Goal: Obtain resource: Download file/media

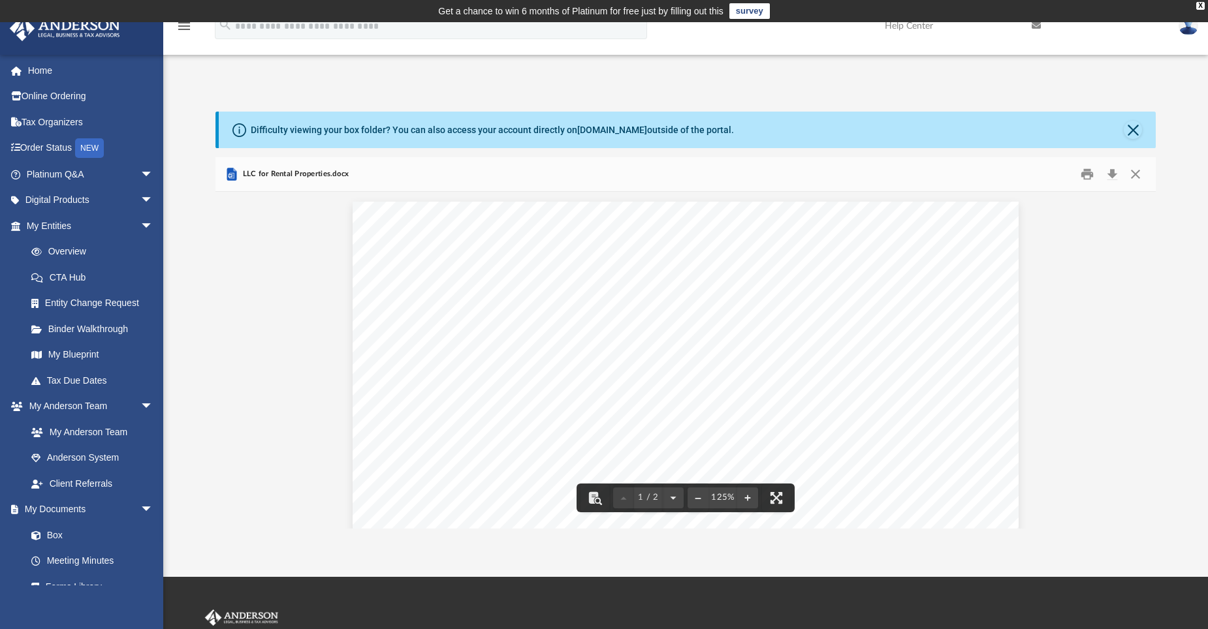
scroll to position [287, 930]
click at [1133, 175] on button "Close" at bounding box center [1136, 174] width 24 height 20
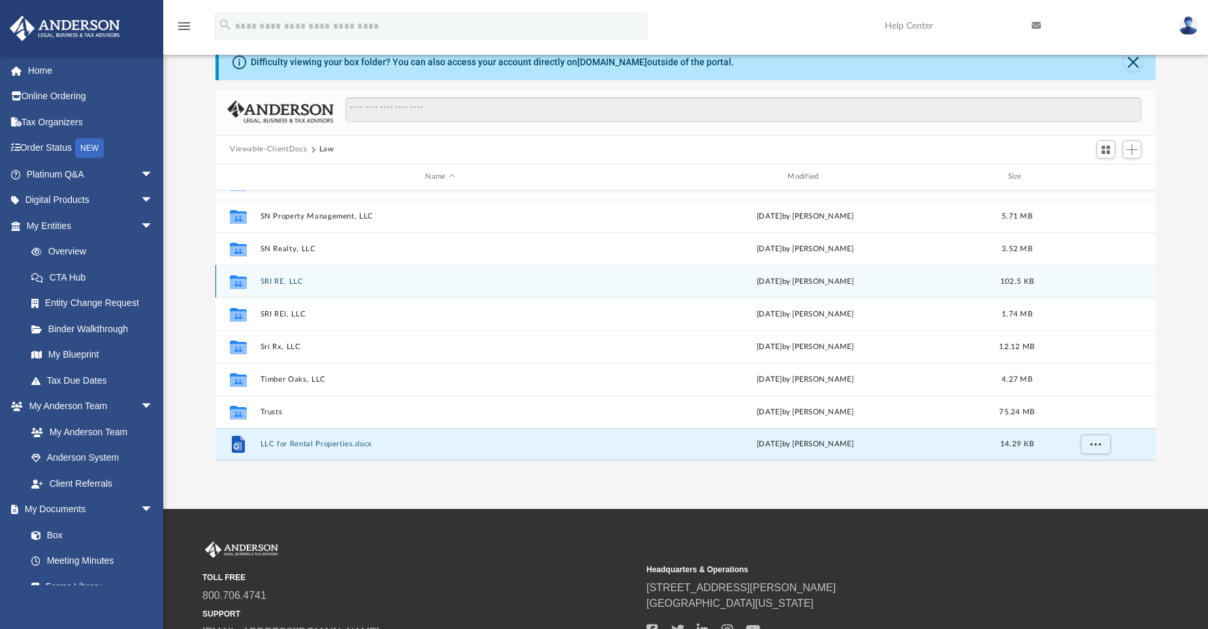
scroll to position [50, 0]
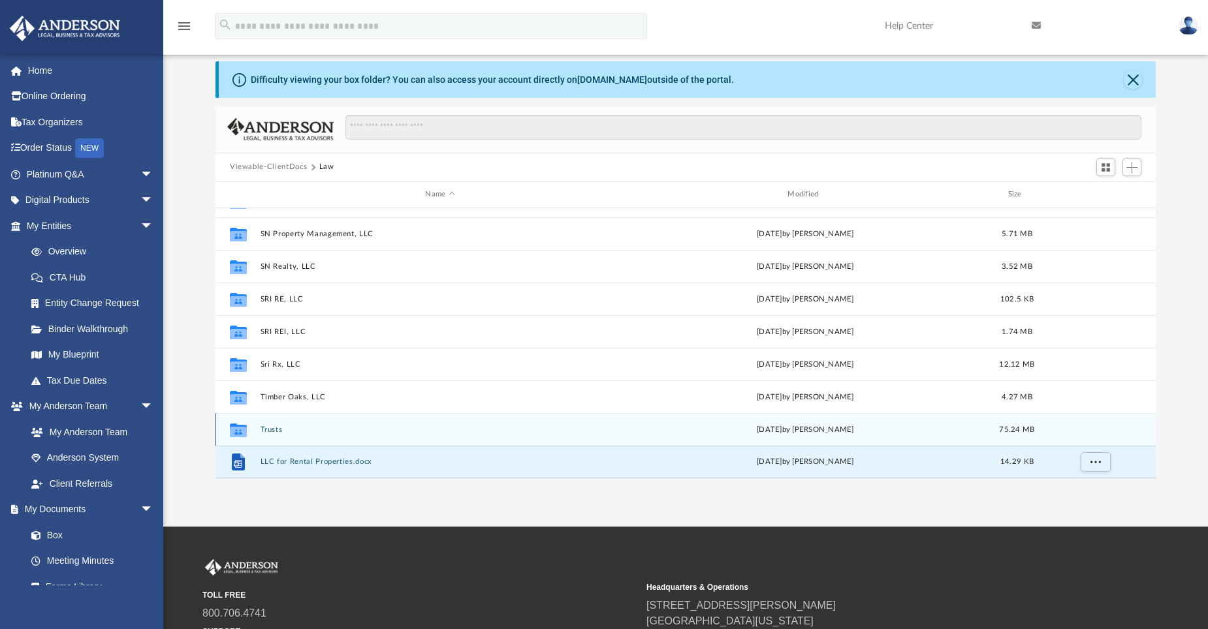
click at [265, 427] on button "Trusts" at bounding box center [441, 429] width 360 height 8
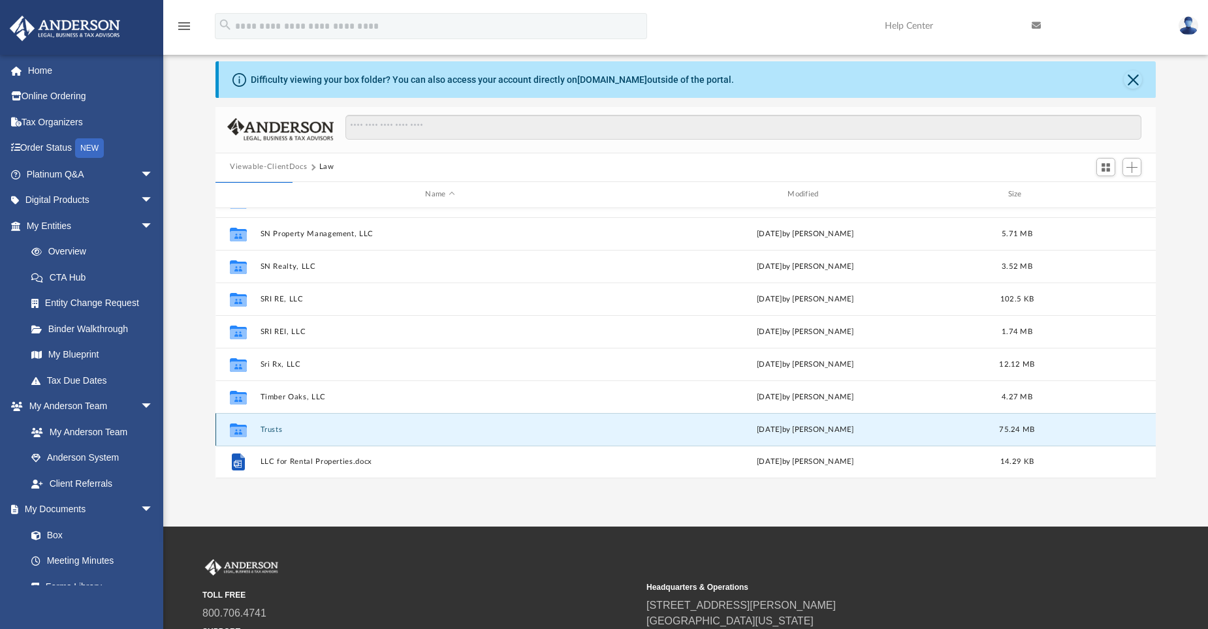
click at [272, 431] on button "Trusts" at bounding box center [441, 429] width 360 height 8
click at [95, 27] on img at bounding box center [65, 28] width 118 height 25
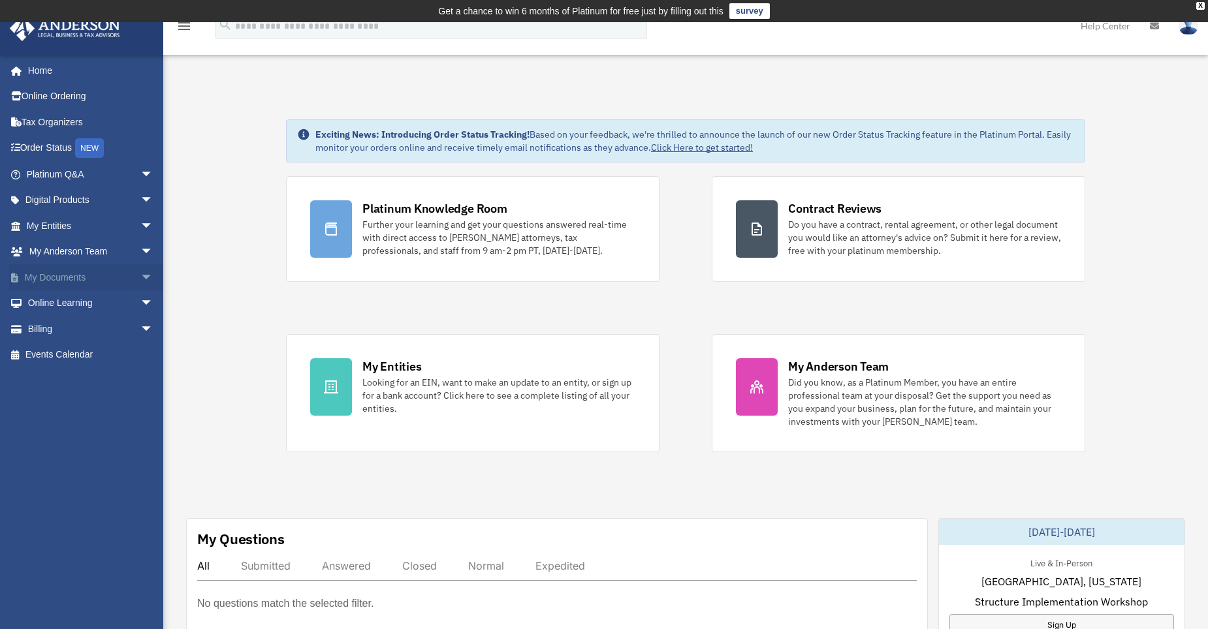
click at [140, 276] on span "arrow_drop_down" at bounding box center [153, 277] width 26 height 27
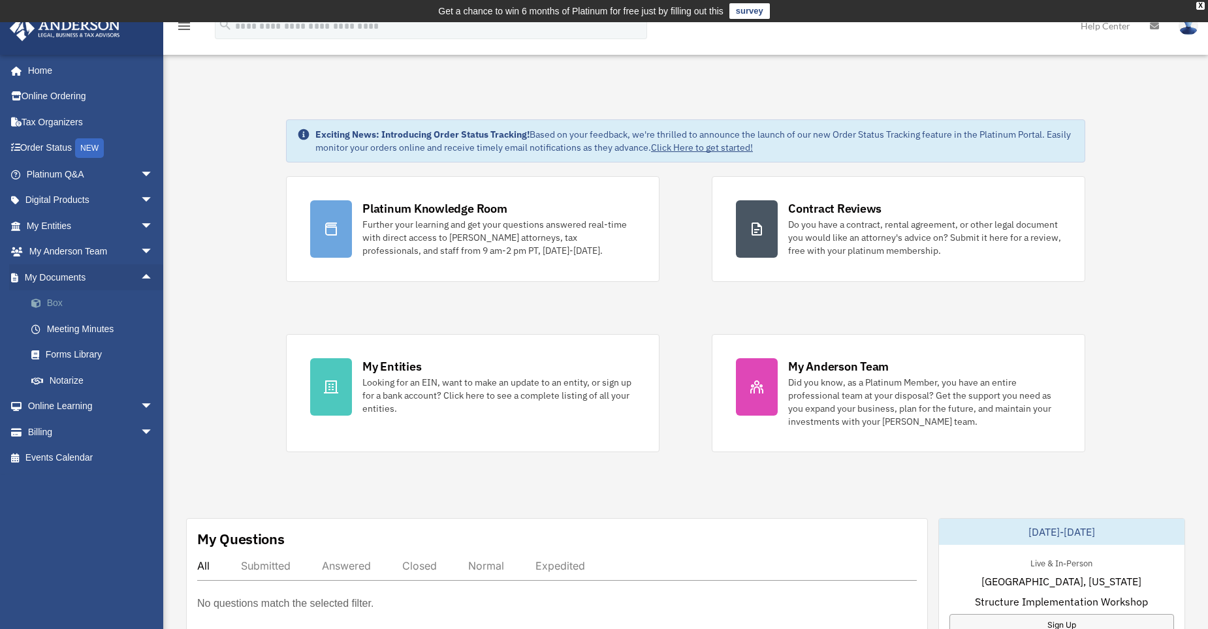
click at [49, 305] on link "Box" at bounding box center [95, 304] width 155 height 26
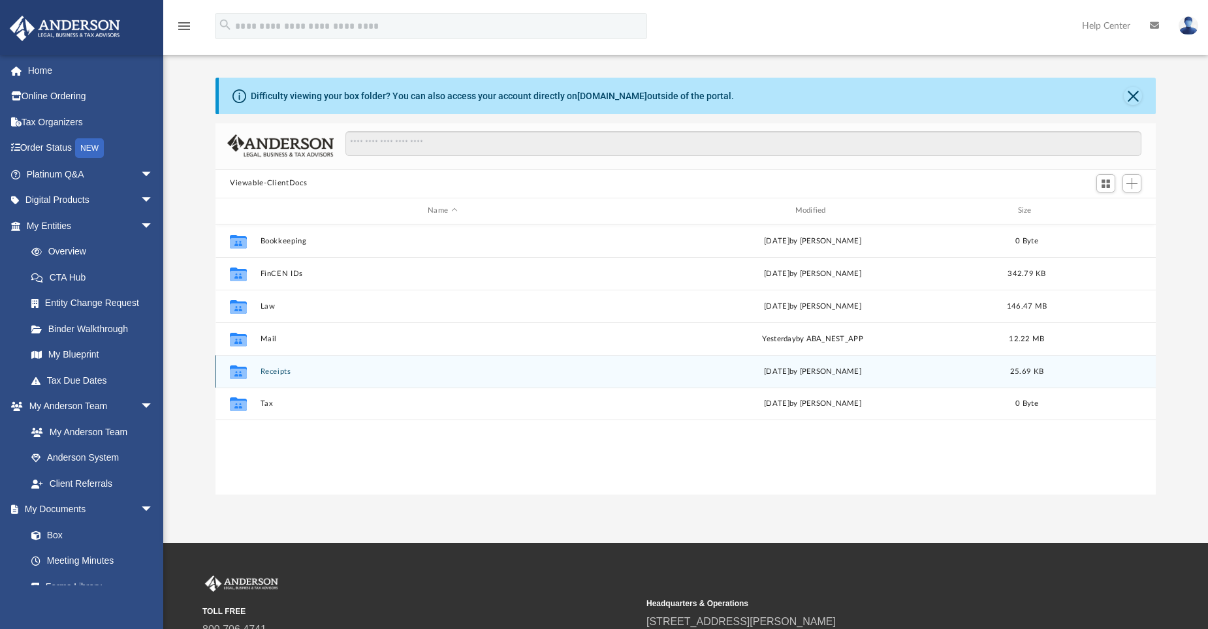
scroll to position [65, 0]
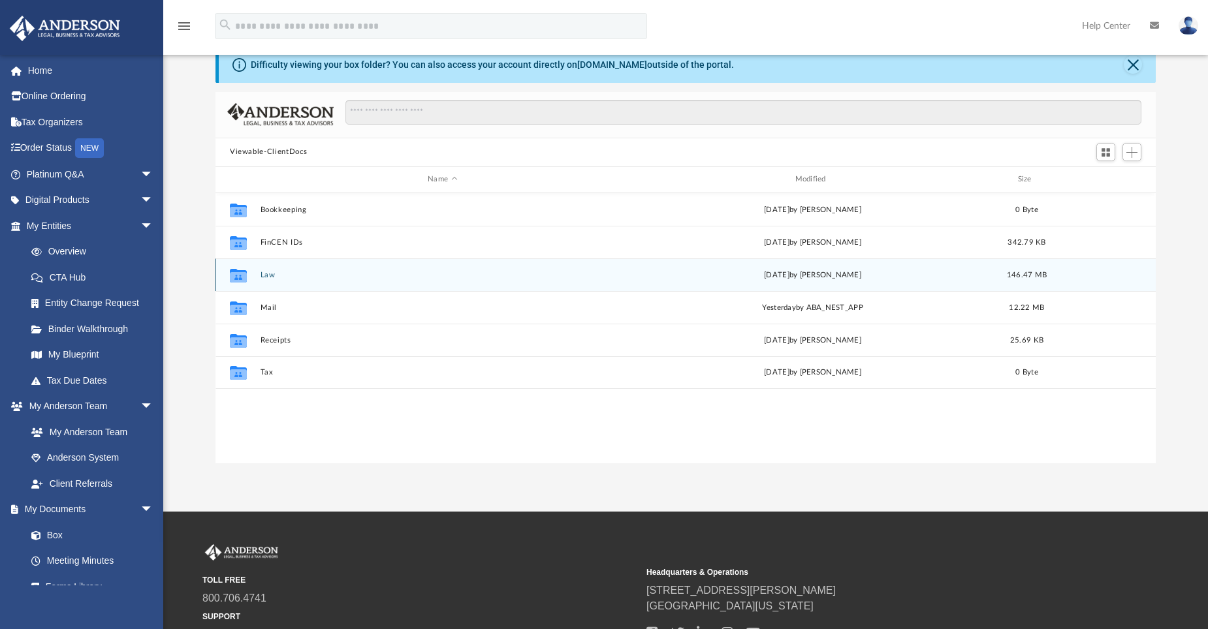
click at [265, 277] on button "Law" at bounding box center [443, 274] width 364 height 8
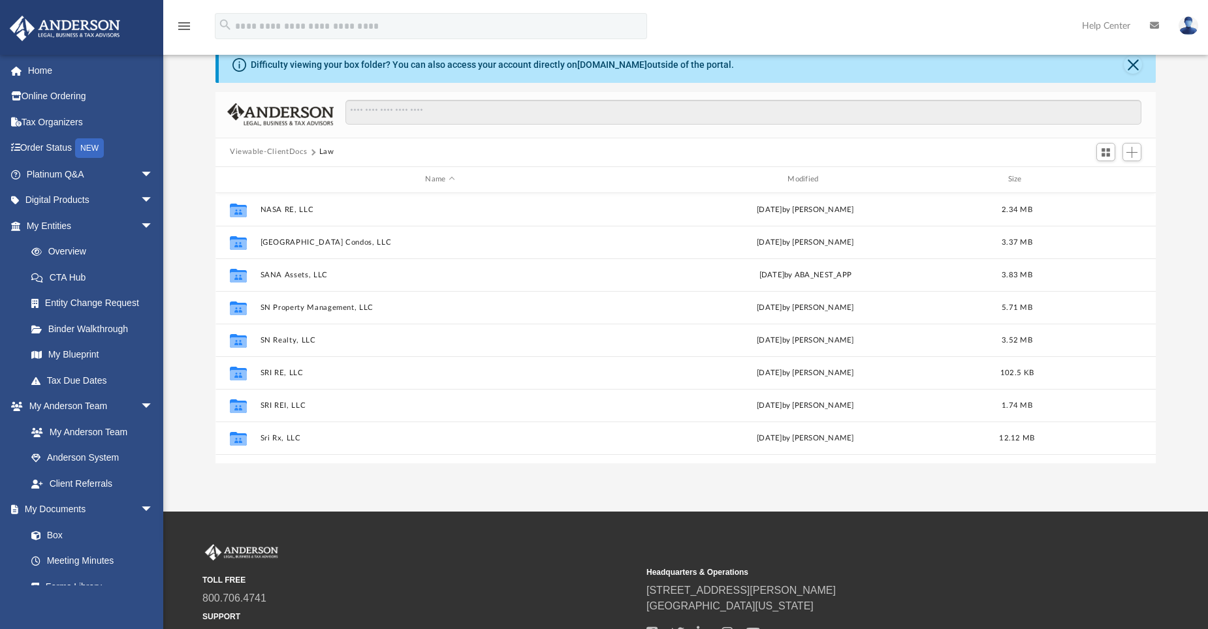
scroll to position [415, 0]
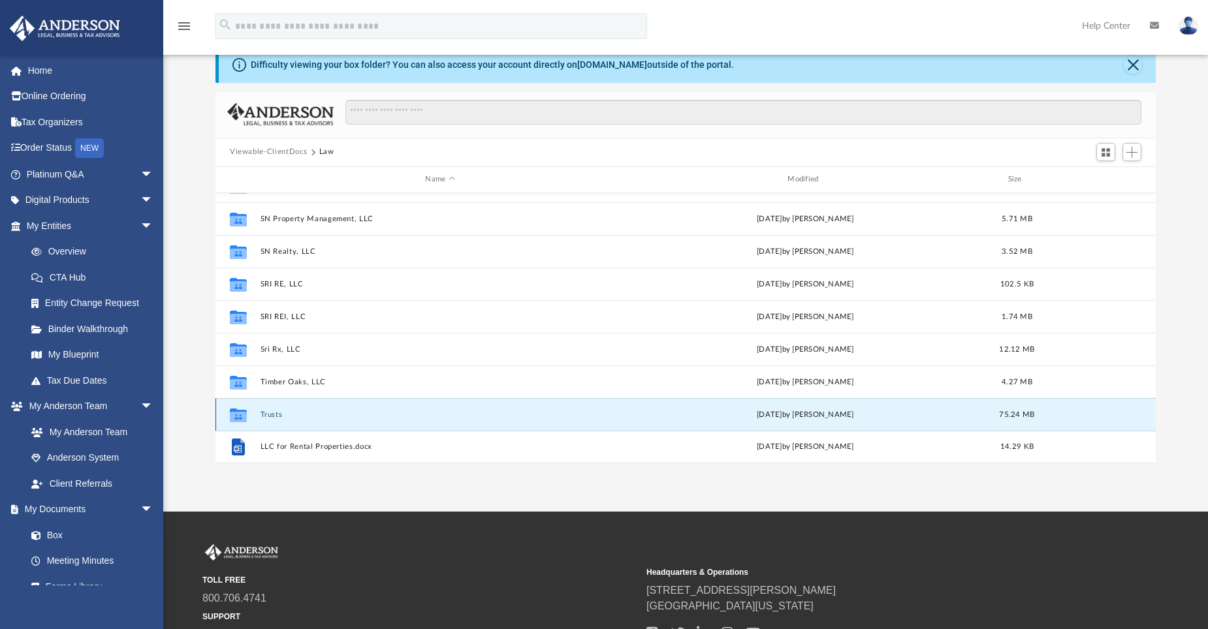
click at [273, 417] on button "Trusts" at bounding box center [441, 414] width 360 height 8
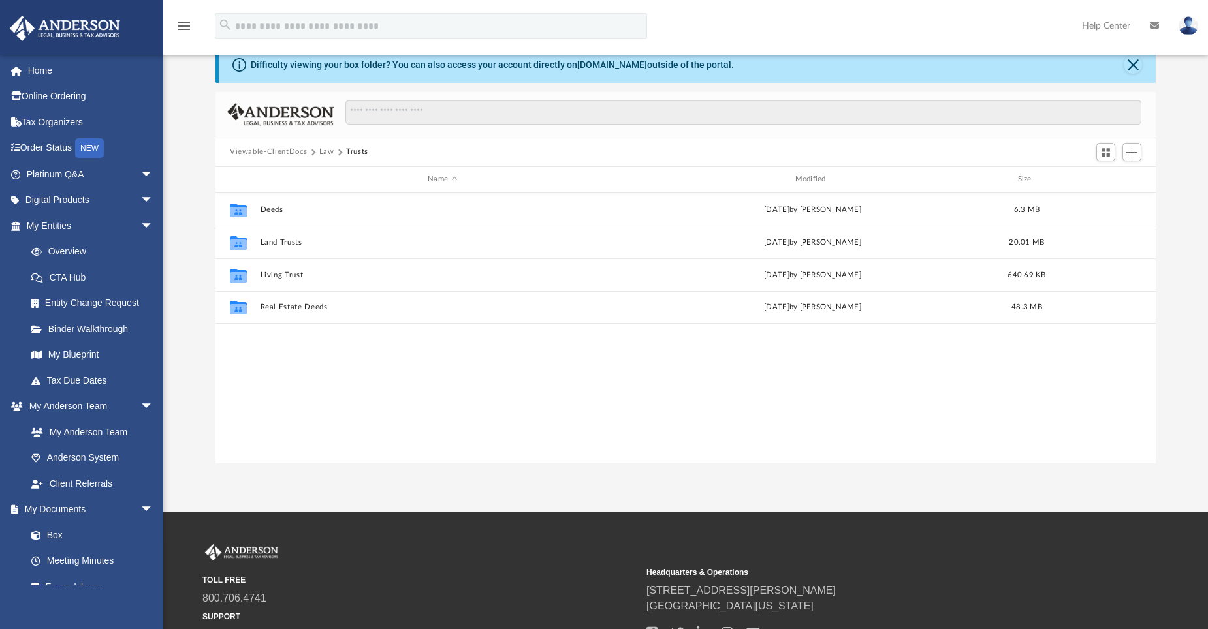
scroll to position [0, 0]
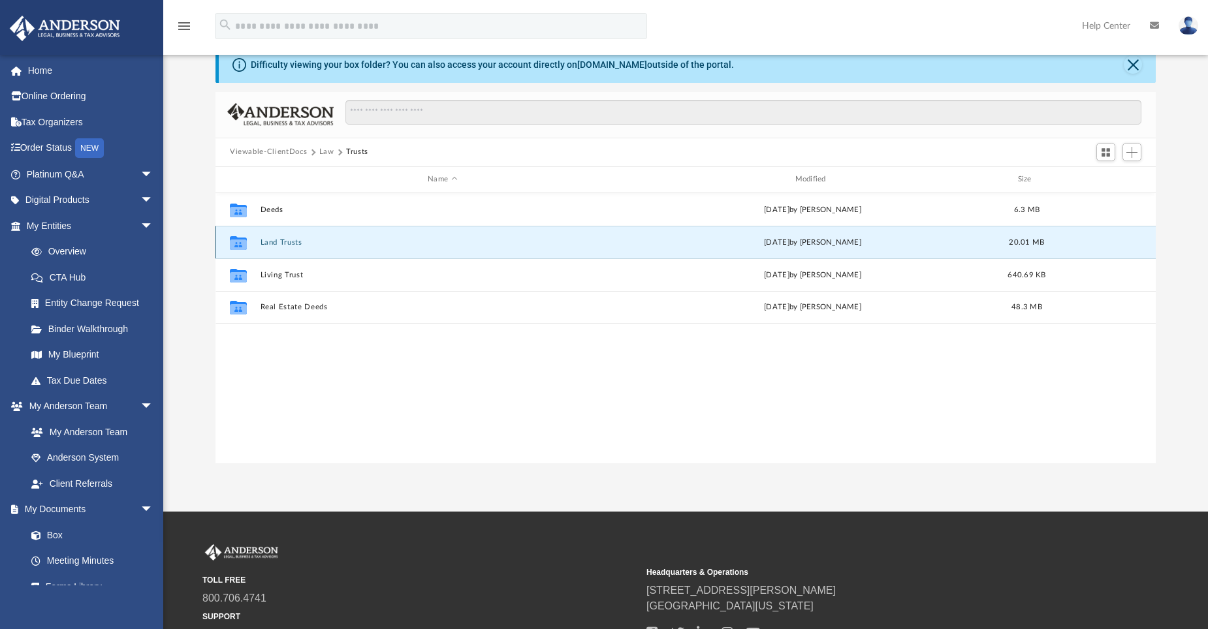
click at [284, 242] on button "Land Trusts" at bounding box center [443, 242] width 364 height 8
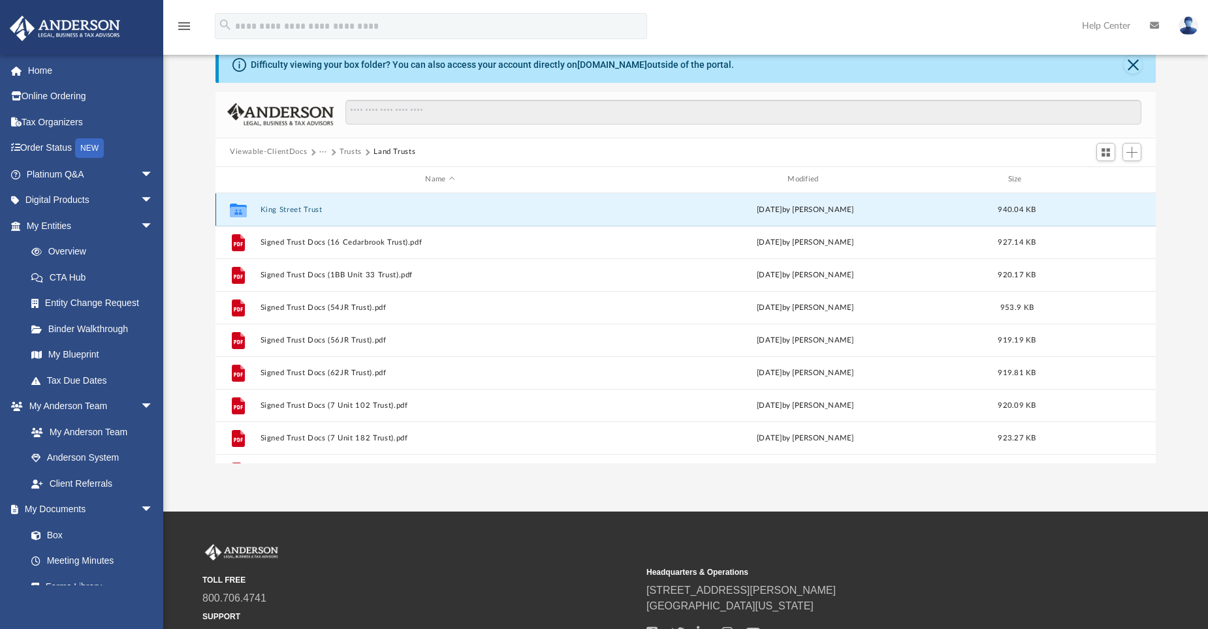
click at [307, 209] on button "King Street Trust" at bounding box center [441, 209] width 360 height 8
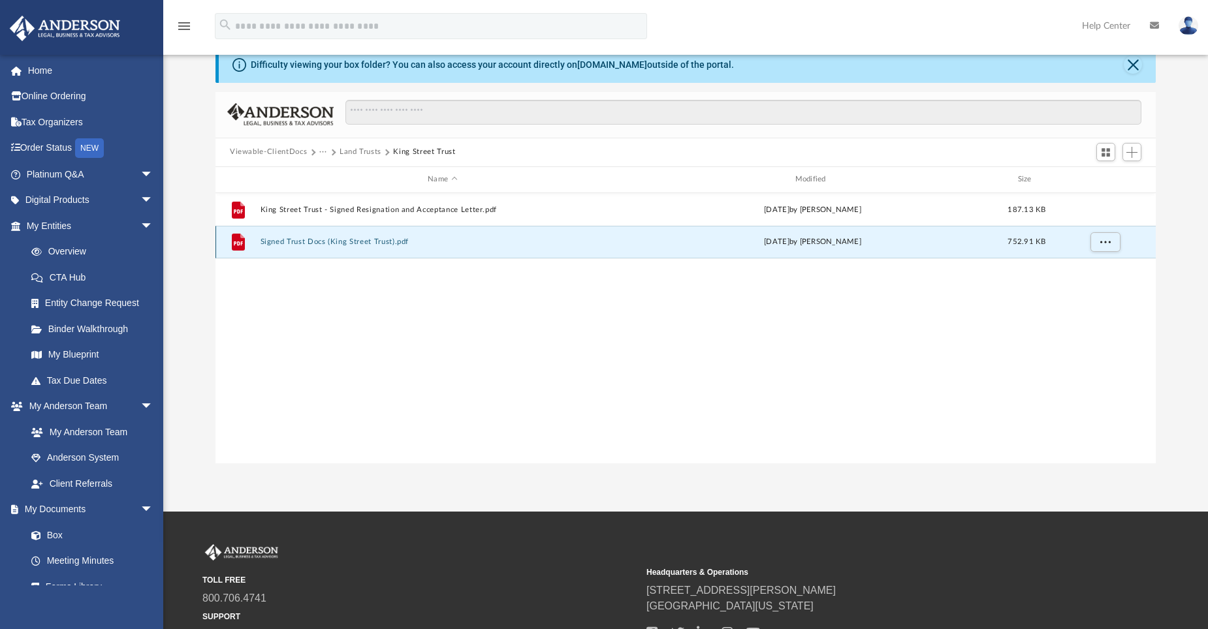
click at [333, 240] on button "Signed Trust Docs (King Street Trust).pdf" at bounding box center [443, 242] width 364 height 8
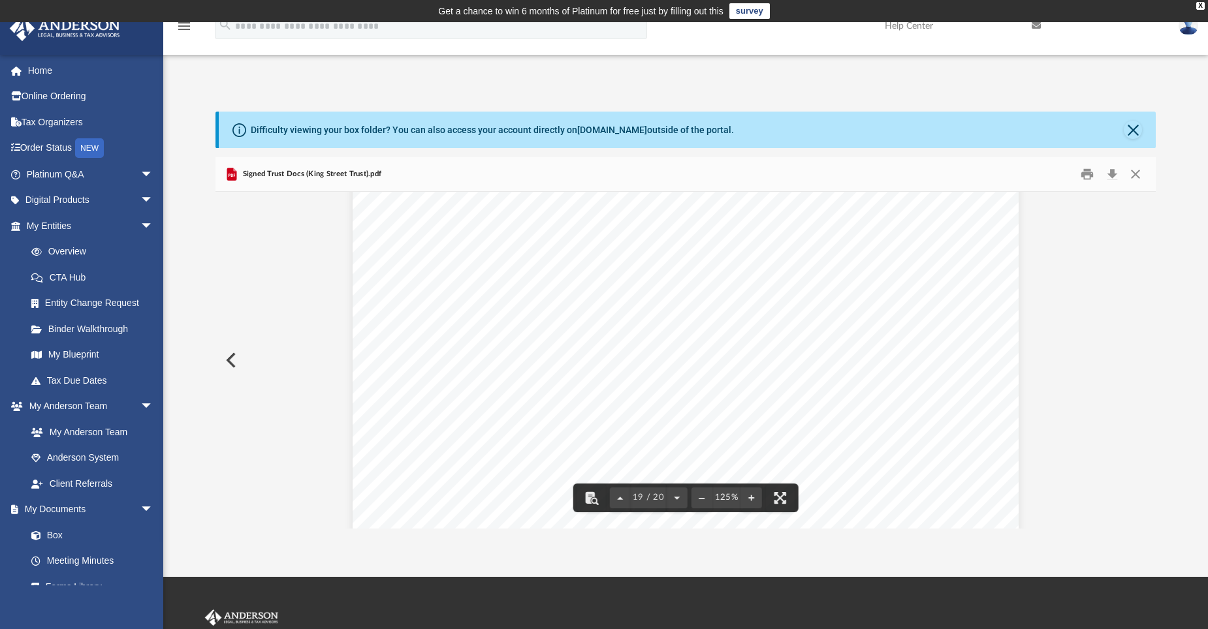
click at [233, 360] on button "Preview" at bounding box center [229, 360] width 29 height 37
click at [1135, 172] on button "Close" at bounding box center [1136, 174] width 24 height 20
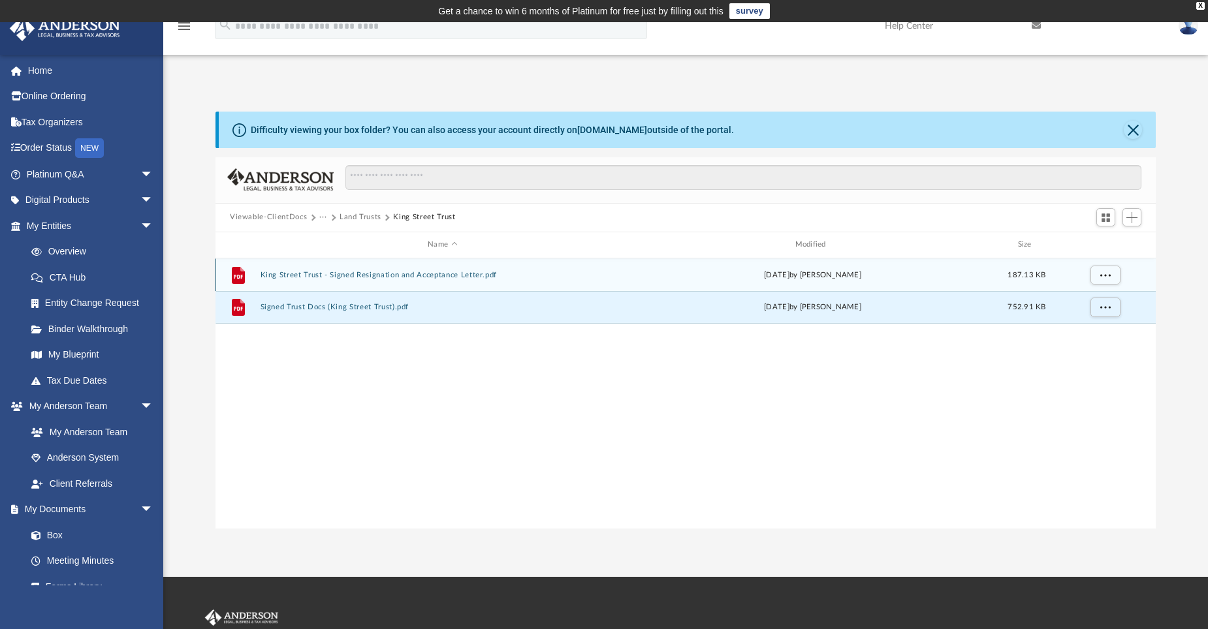
click at [454, 273] on button "King Street Trust - Signed Resignation and Acceptance Letter.pdf" at bounding box center [443, 274] width 364 height 8
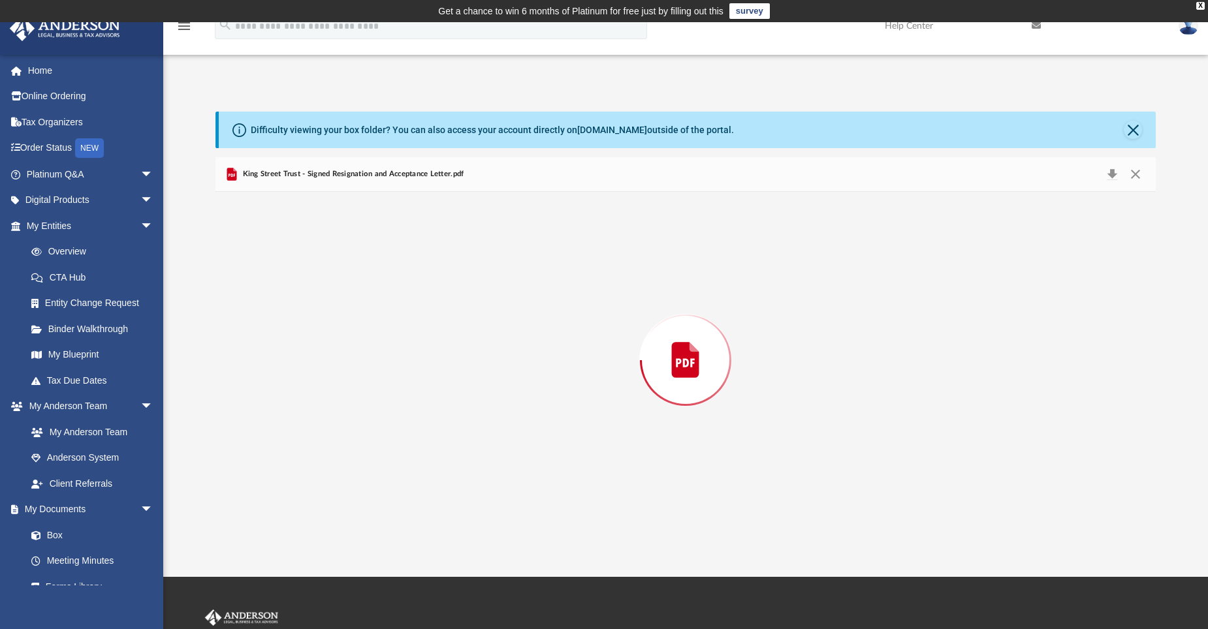
click at [454, 273] on div "Preview" at bounding box center [685, 360] width 940 height 337
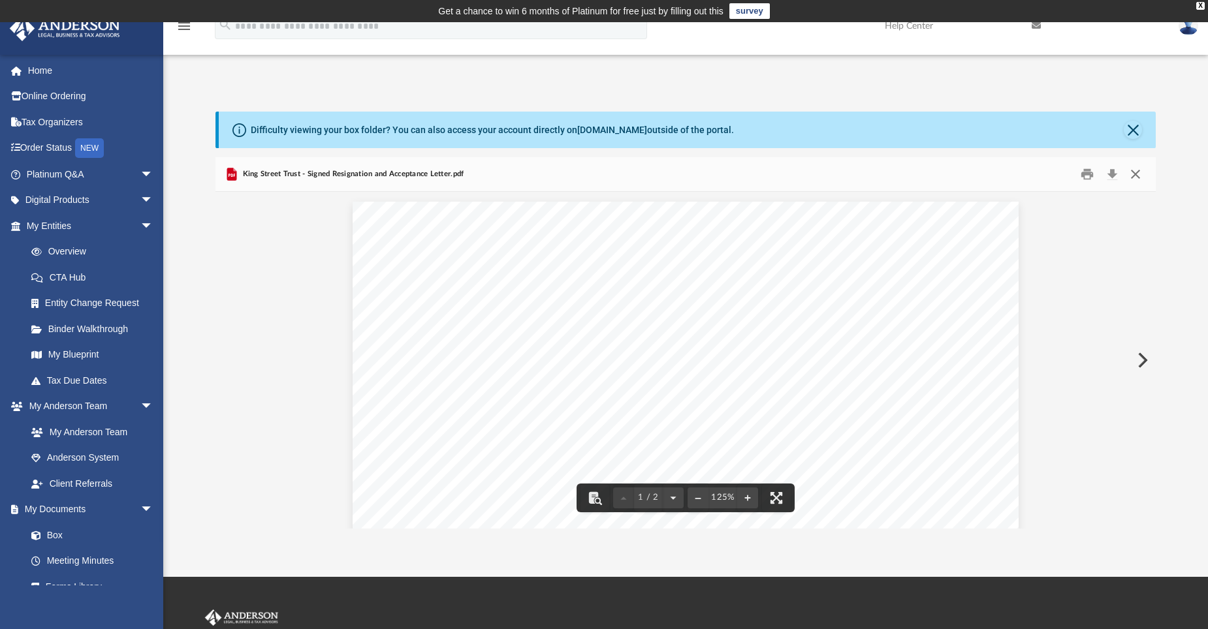
click at [1137, 177] on button "Close" at bounding box center [1136, 174] width 24 height 20
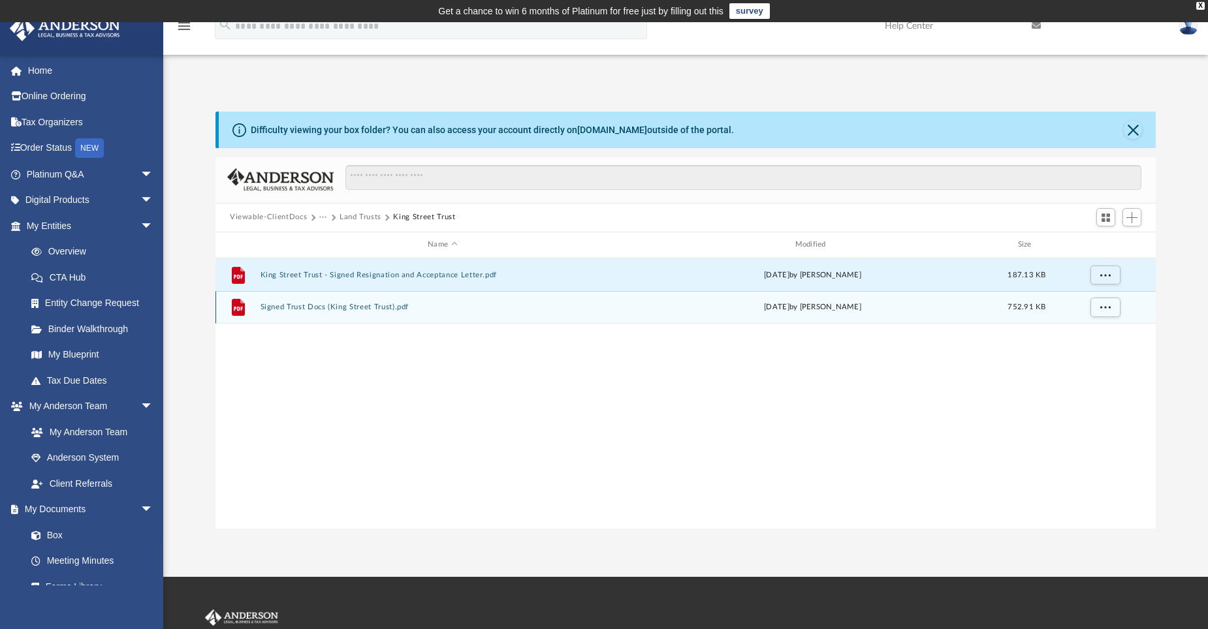
click at [370, 305] on button "Signed Trust Docs (King Street Trust).pdf" at bounding box center [443, 307] width 364 height 8
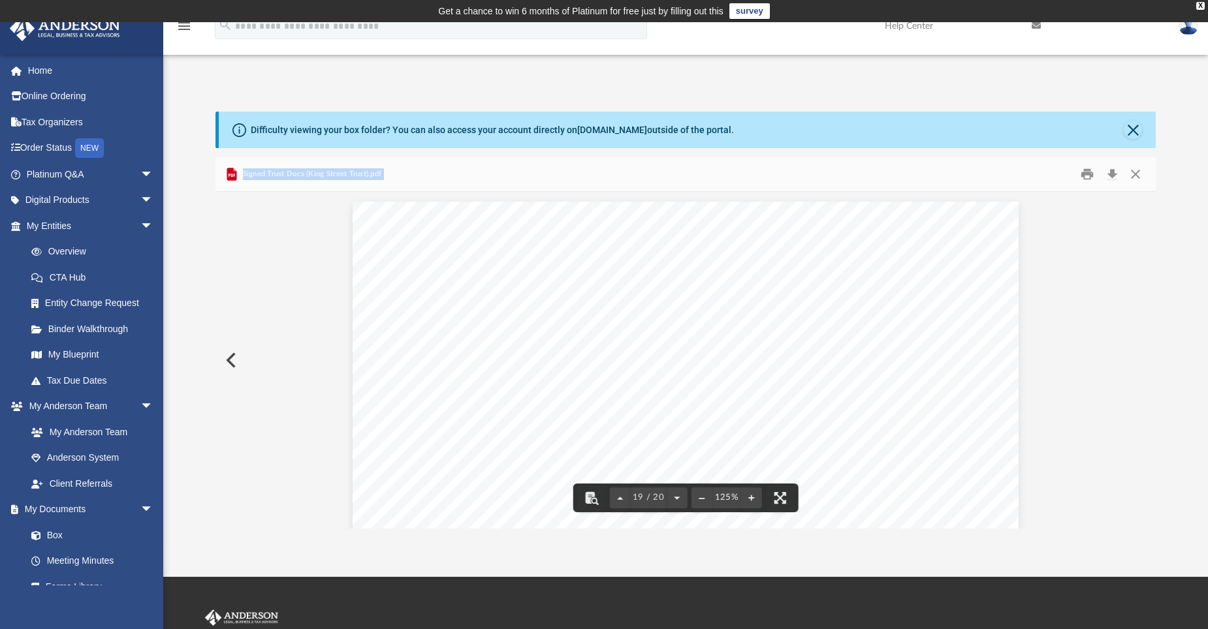
scroll to position [15863, 0]
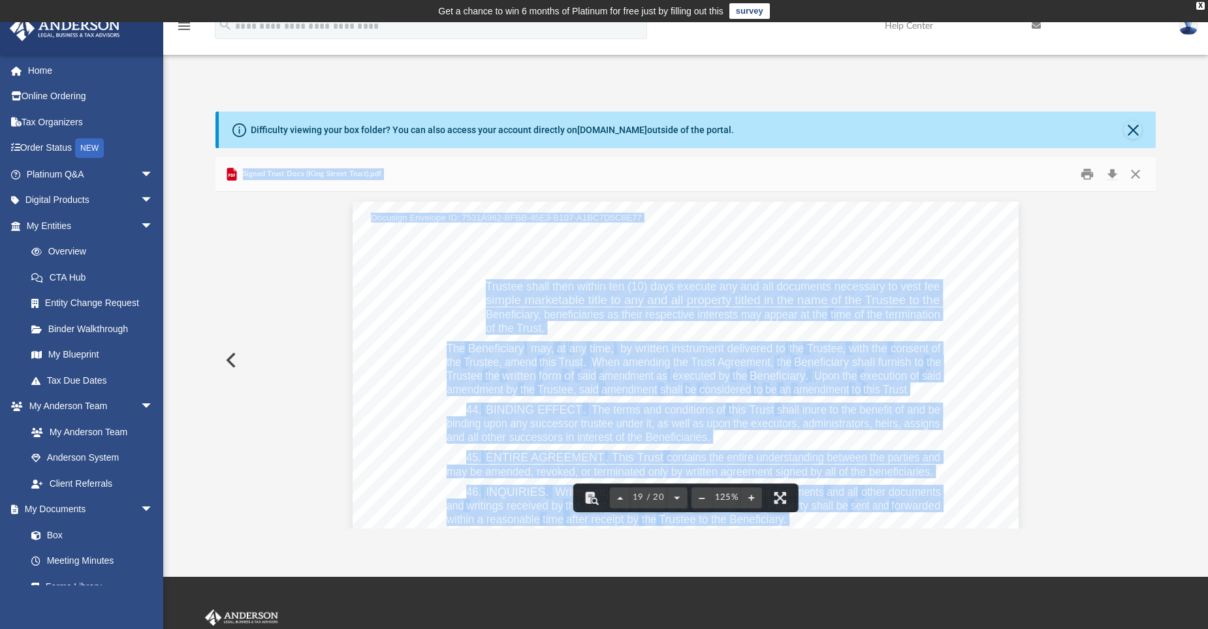
click at [990, 340] on div "King Street Trust Page 14 of 14 Trustee shall then within ten (10) days execute…" at bounding box center [686, 633] width 666 height 862
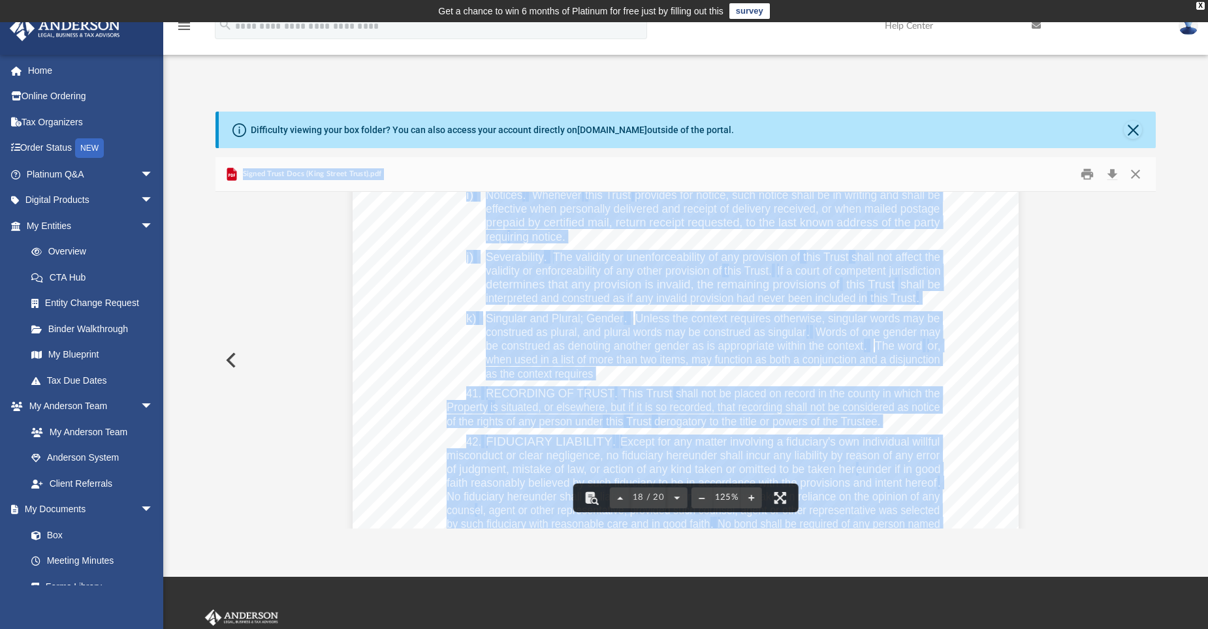
scroll to position [14883, 0]
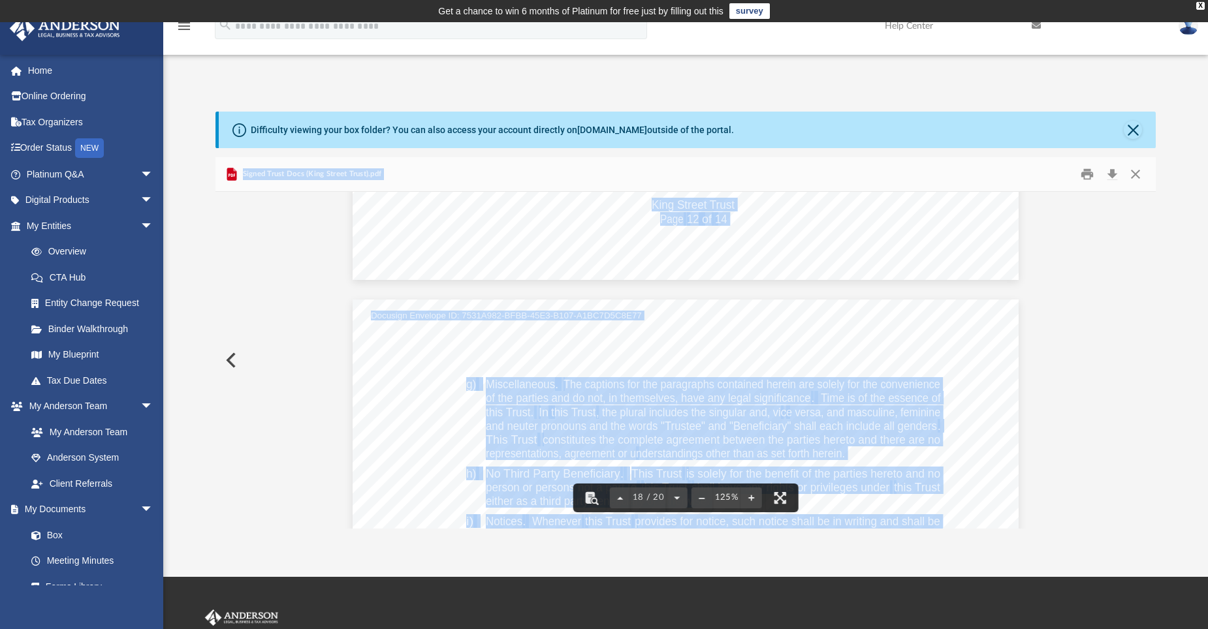
click at [857, 170] on div "Signed Trust Docs (King Street Trust).pdf" at bounding box center [685, 174] width 940 height 35
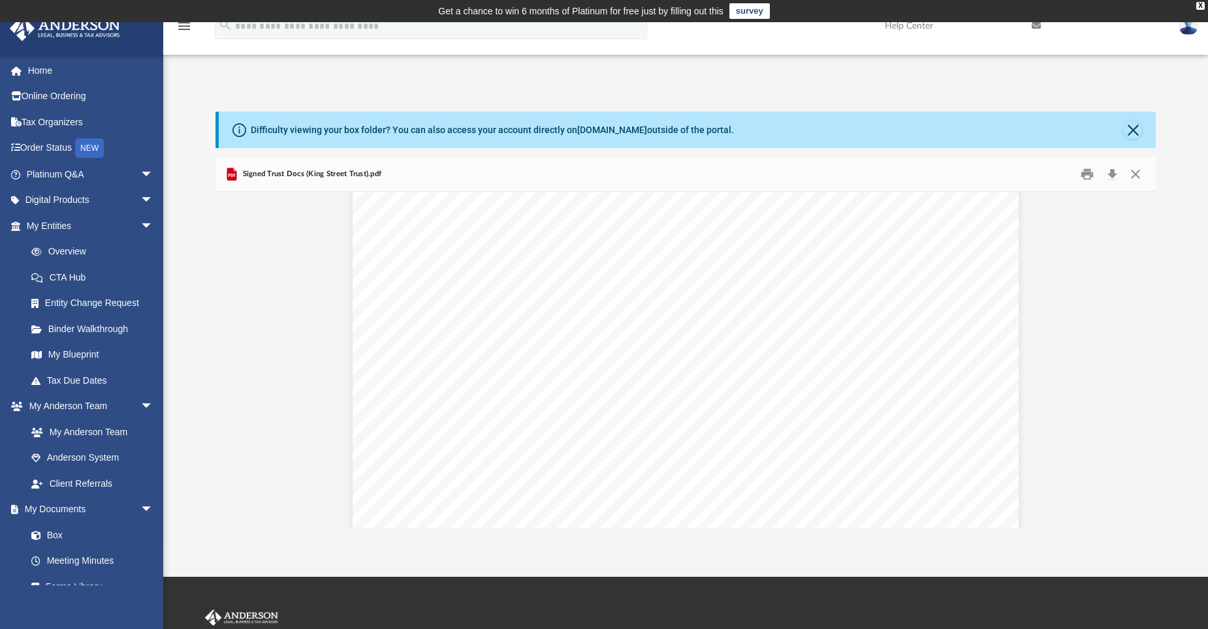
scroll to position [3526, 0]
click at [1087, 177] on button "Print" at bounding box center [1088, 174] width 26 height 20
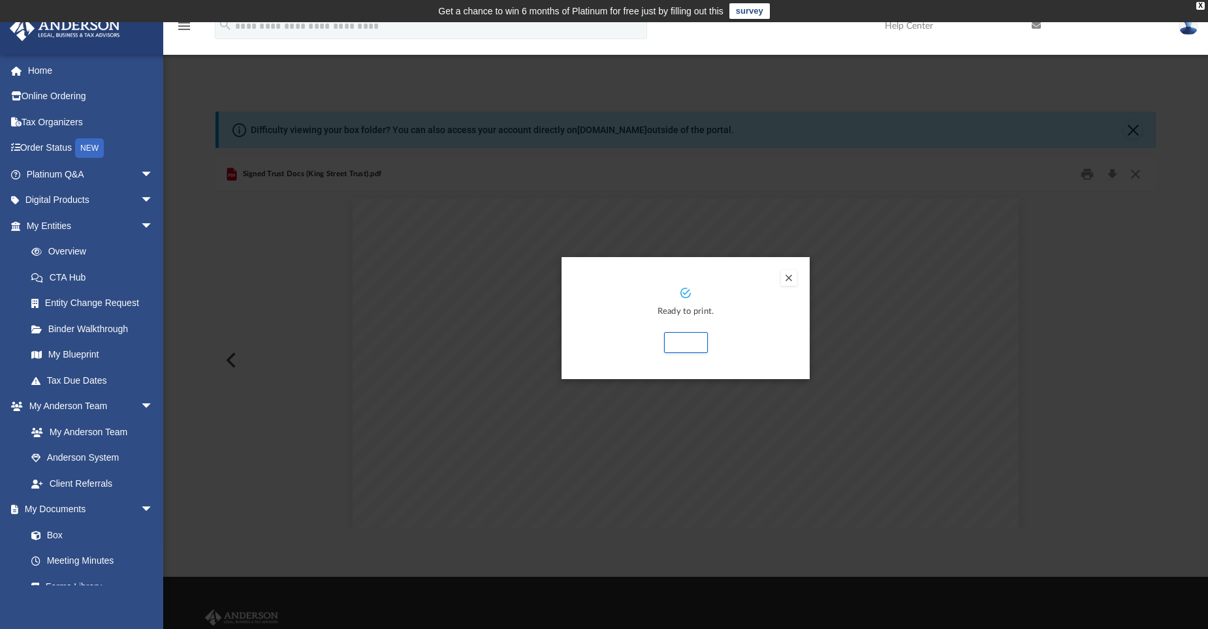
click at [792, 277] on button "Preview" at bounding box center [789, 278] width 16 height 16
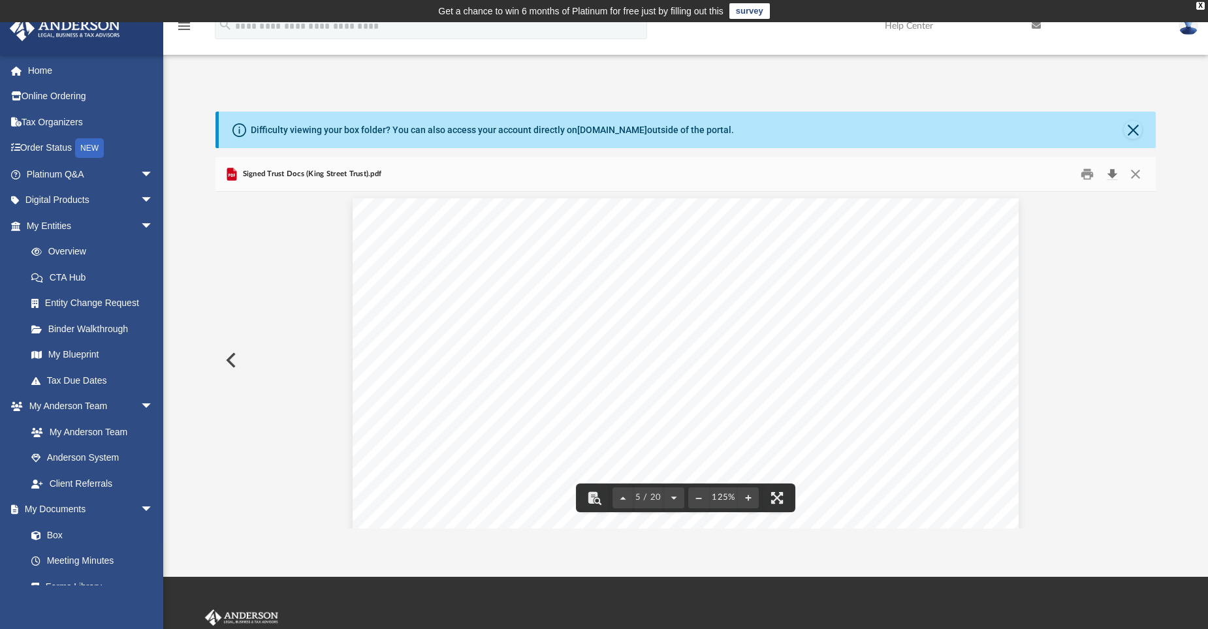
click at [1115, 175] on button "Download" at bounding box center [1112, 174] width 24 height 20
click at [1133, 179] on button "Close" at bounding box center [1136, 174] width 24 height 20
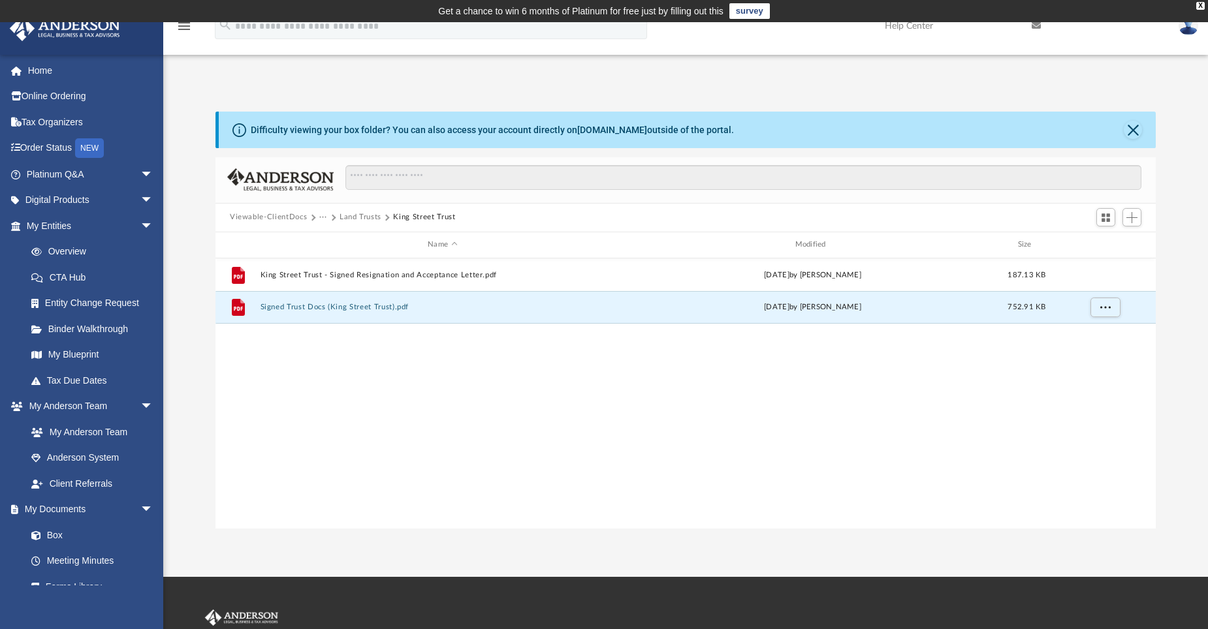
click at [368, 213] on button "Land Trusts" at bounding box center [361, 218] width 42 height 12
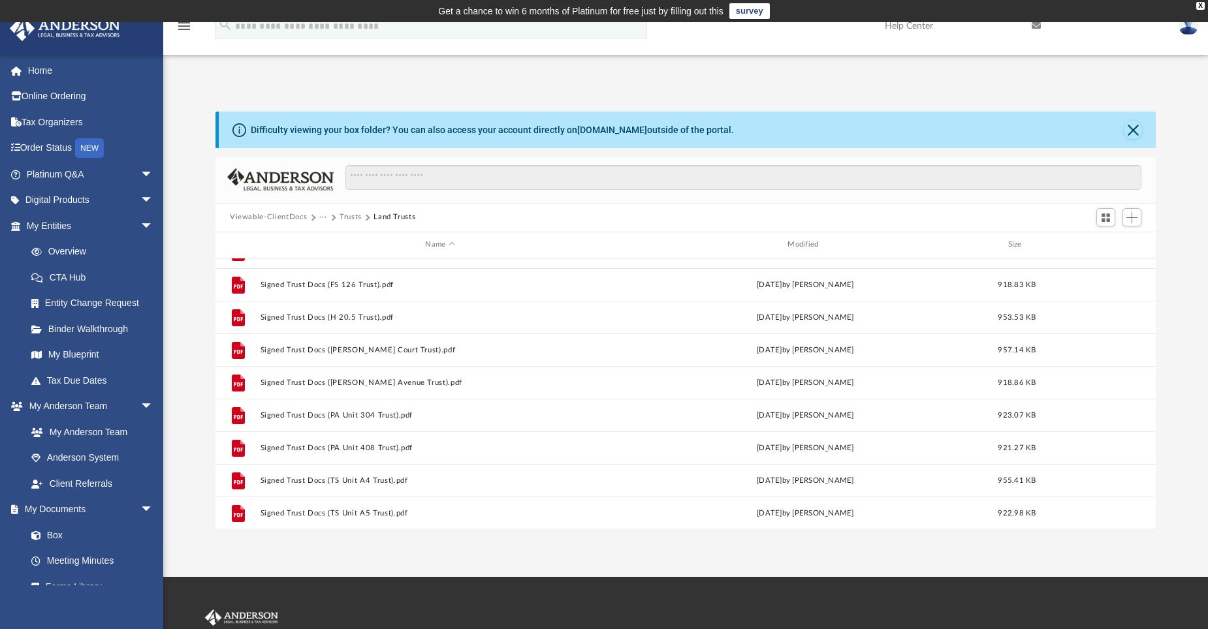
scroll to position [392, 0]
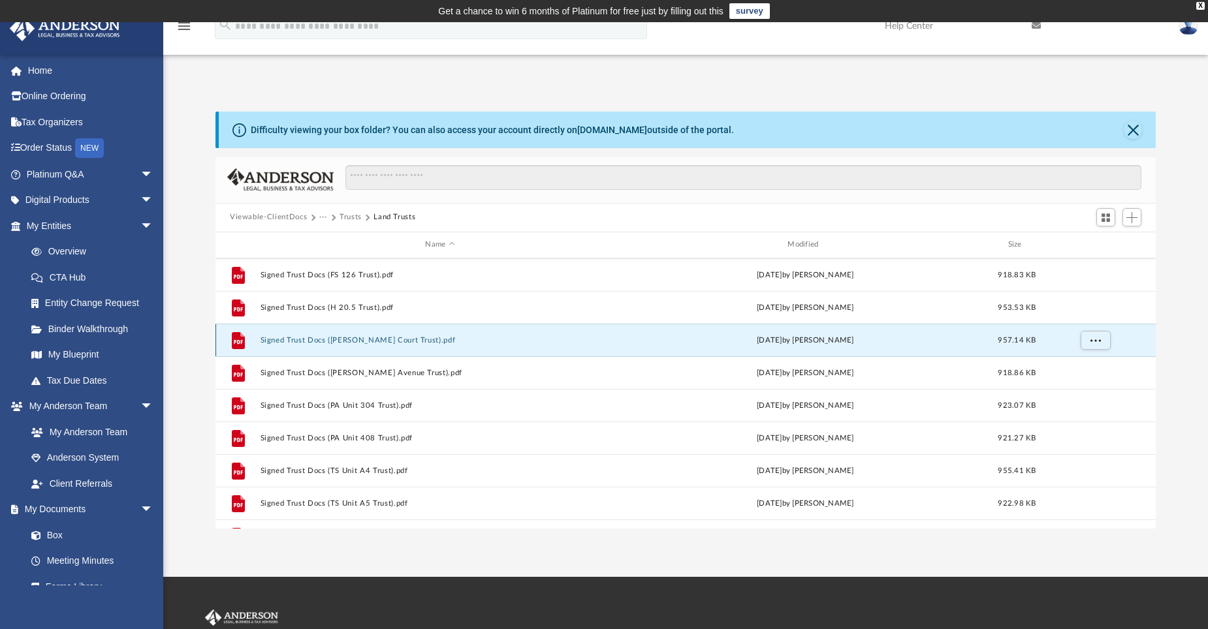
click at [363, 342] on button "Signed Trust Docs ([PERSON_NAME] Court Trust).pdf" at bounding box center [441, 340] width 360 height 8
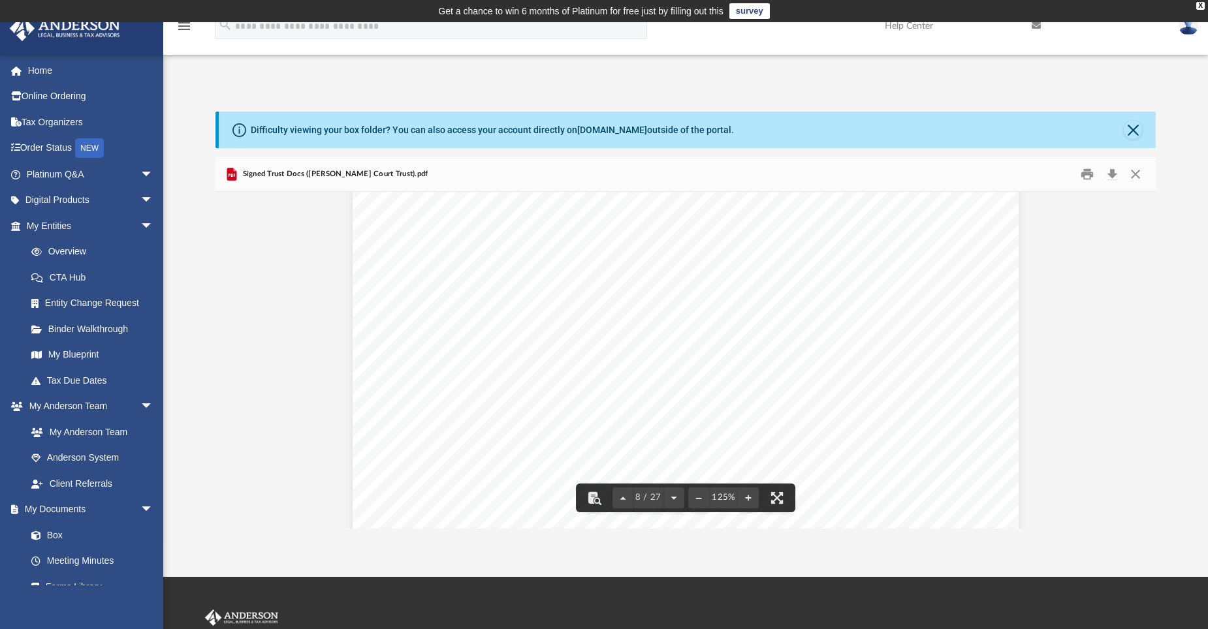
scroll to position [6330, 0]
click at [1114, 174] on button "Download" at bounding box center [1112, 174] width 24 height 20
click at [1136, 178] on button "Close" at bounding box center [1136, 174] width 24 height 20
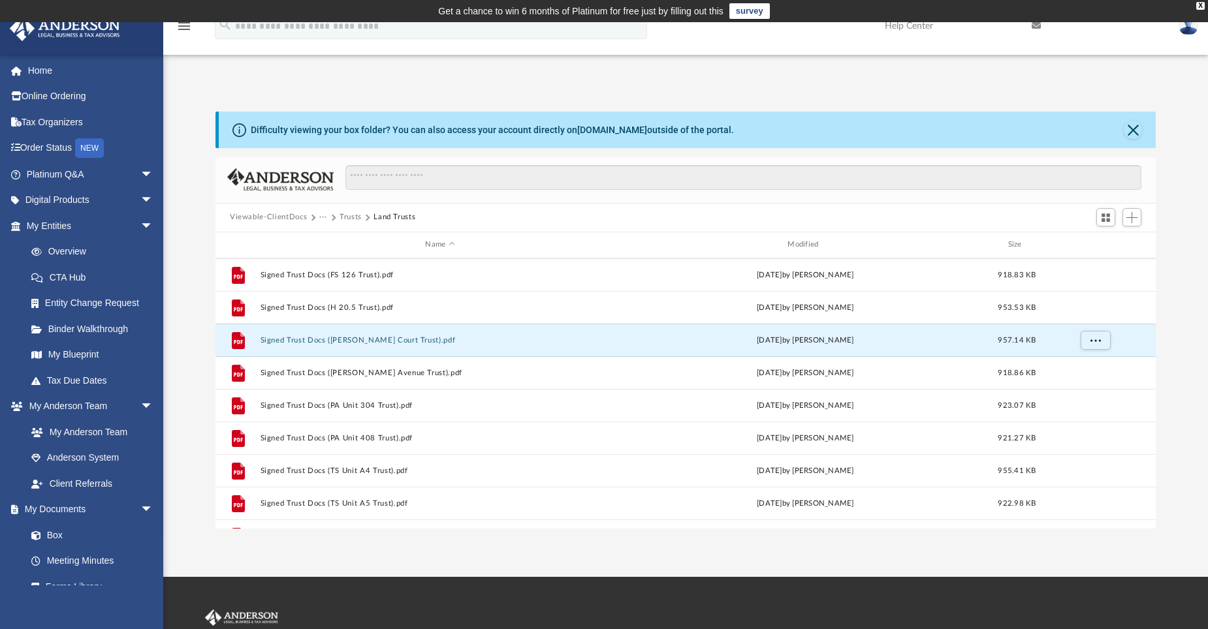
click at [324, 215] on button "···" at bounding box center [323, 218] width 8 height 12
click at [335, 240] on li "Law" at bounding box center [333, 241] width 15 height 14
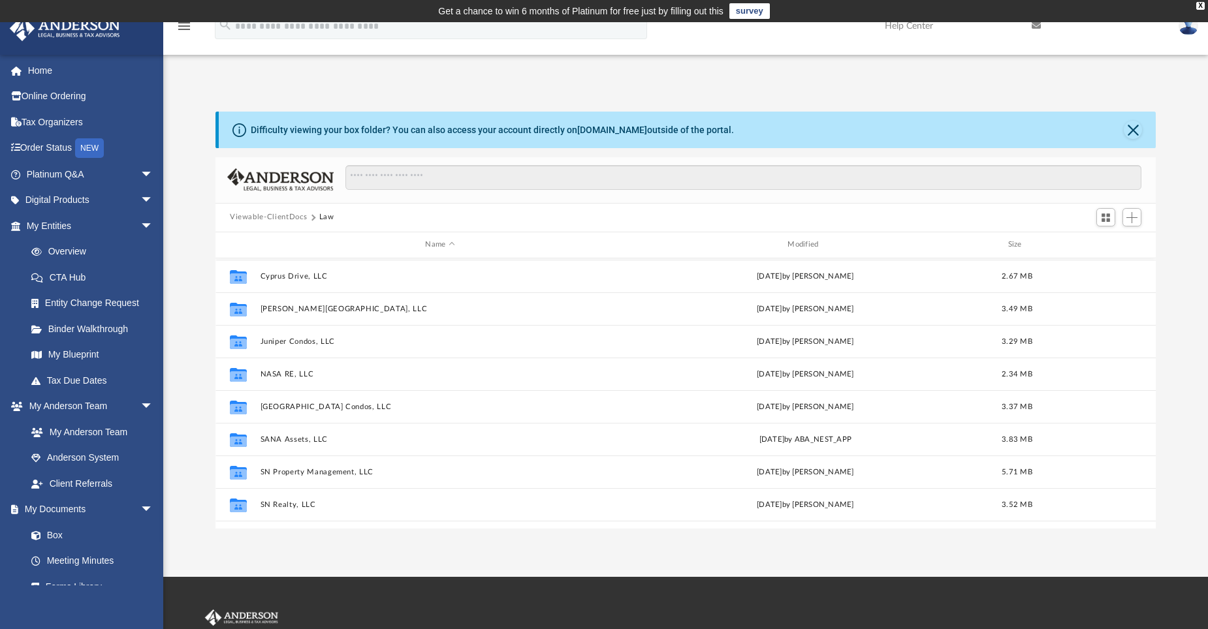
scroll to position [261, 0]
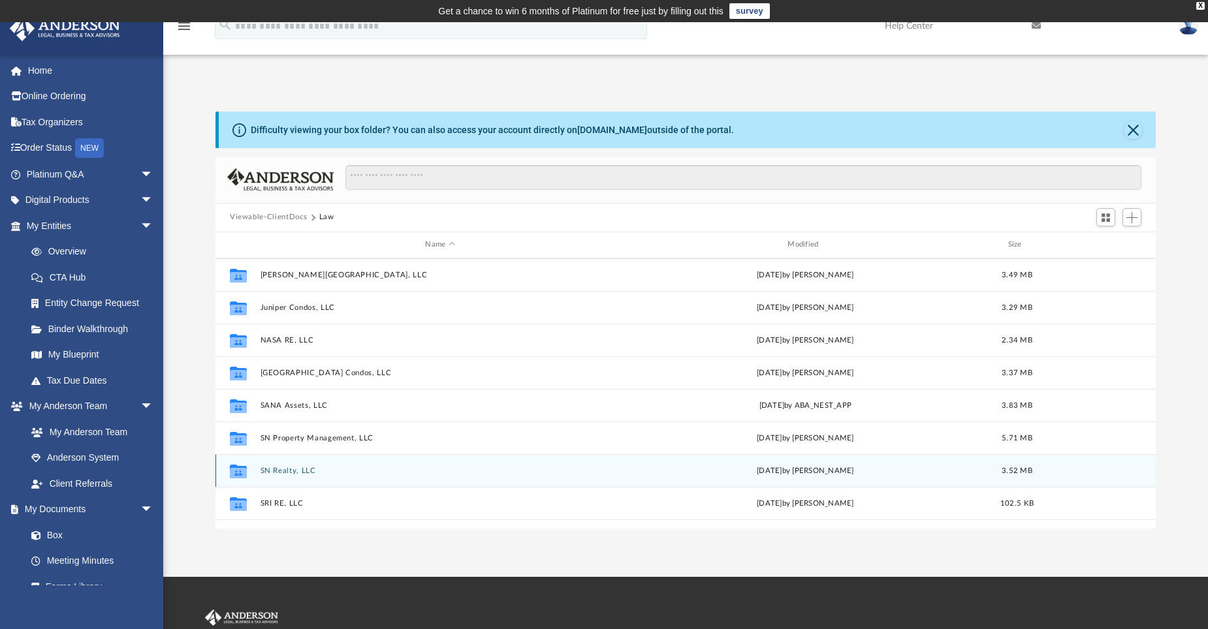
click at [296, 468] on button "SN Realty, LLC" at bounding box center [441, 470] width 360 height 8
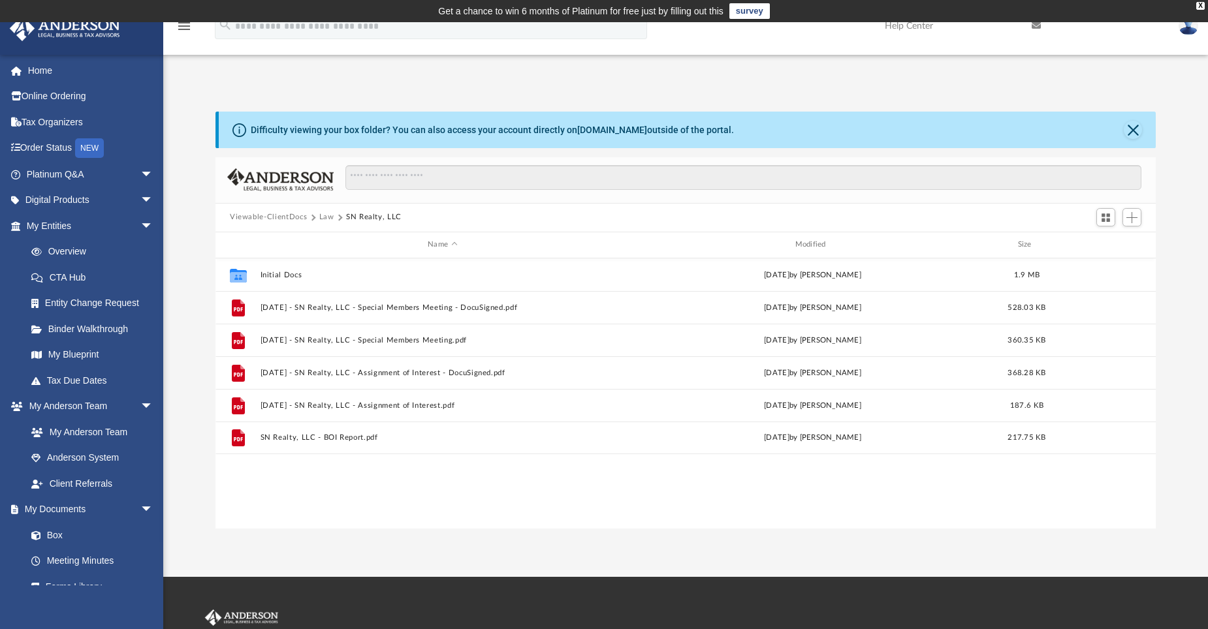
scroll to position [0, 0]
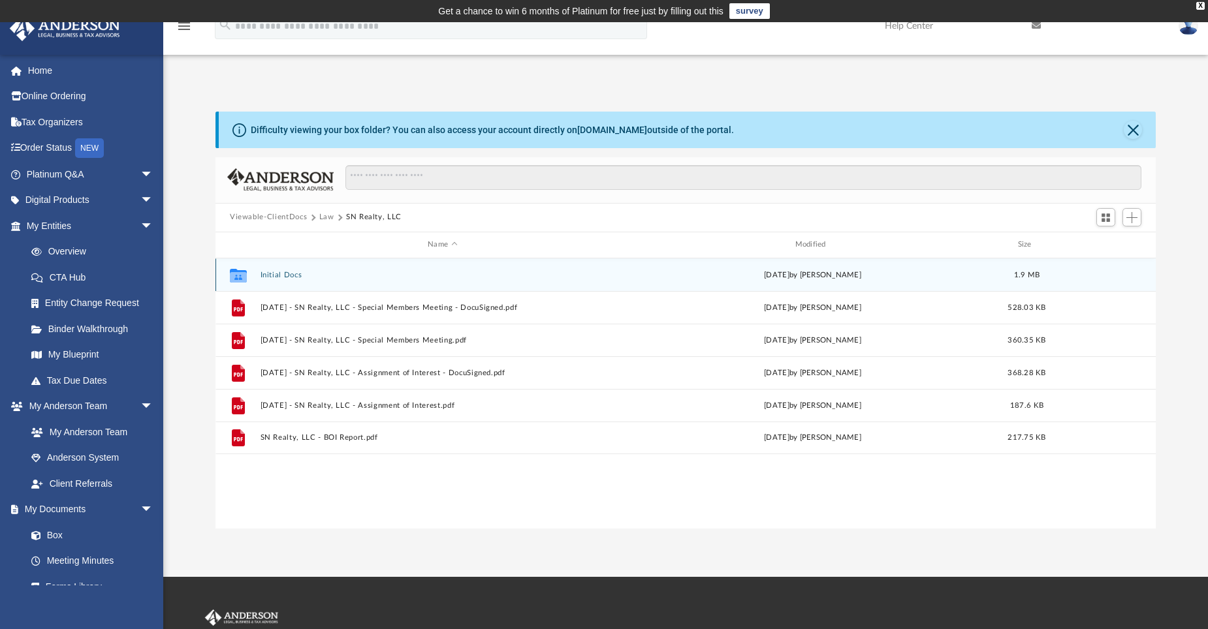
click at [281, 276] on button "Initial Docs" at bounding box center [443, 274] width 364 height 8
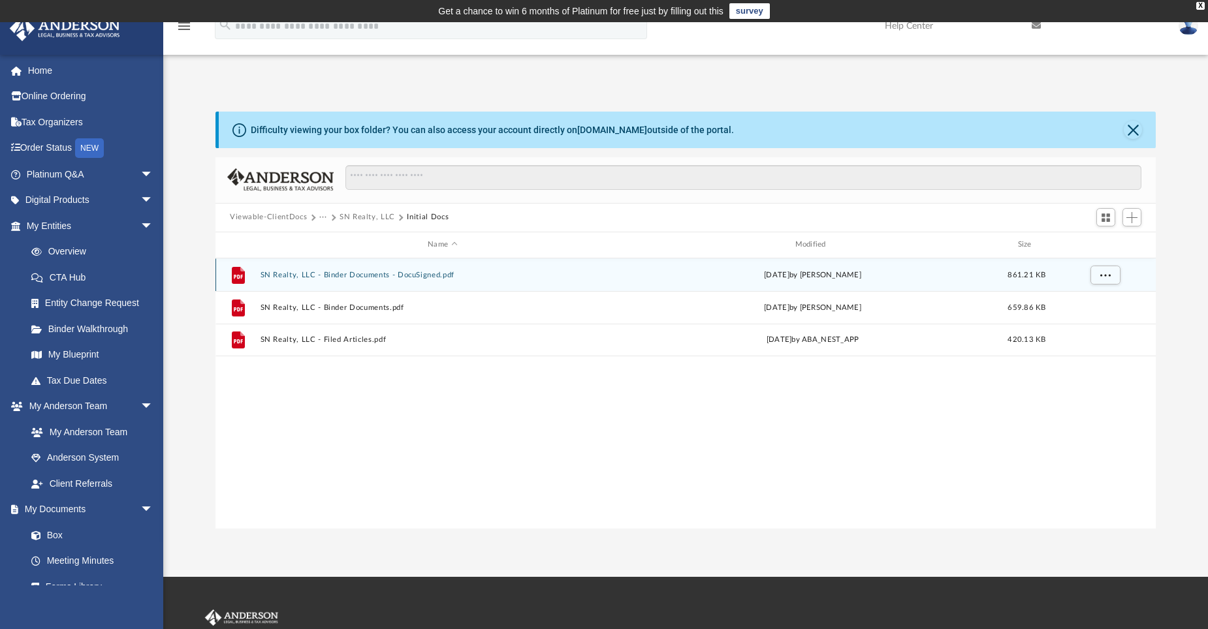
click at [361, 277] on button "SN Realty, LLC - Binder Documents - DocuSigned.pdf" at bounding box center [443, 274] width 364 height 8
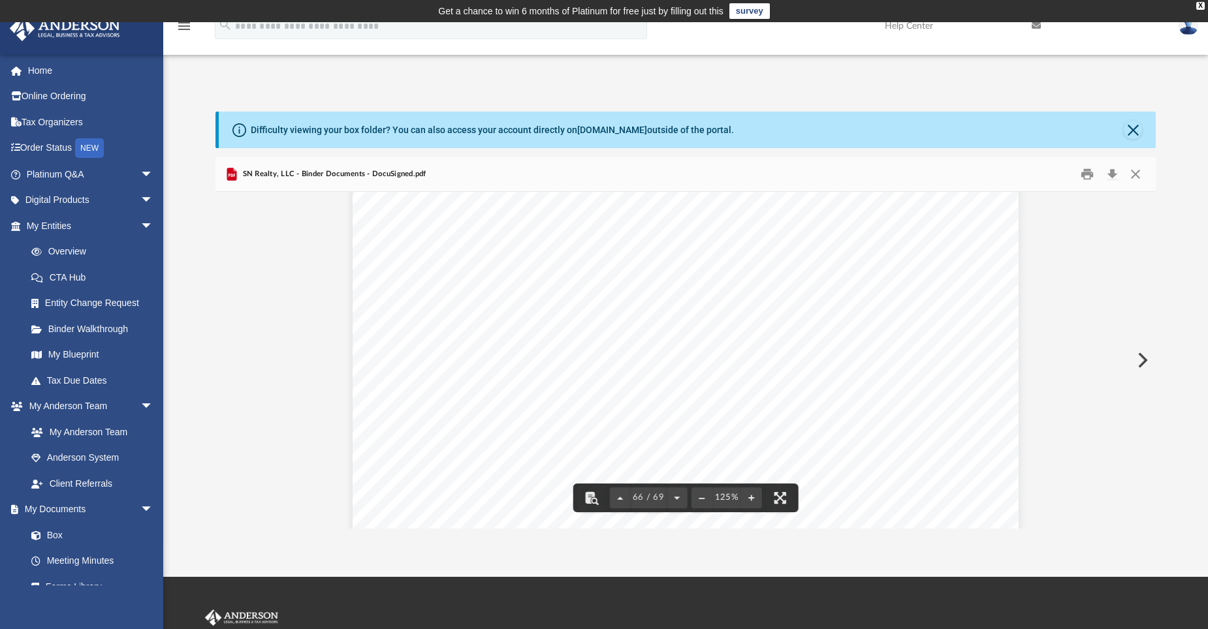
scroll to position [56756, 0]
click at [1115, 171] on button "Download" at bounding box center [1112, 174] width 24 height 20
